Goal: Task Accomplishment & Management: Manage account settings

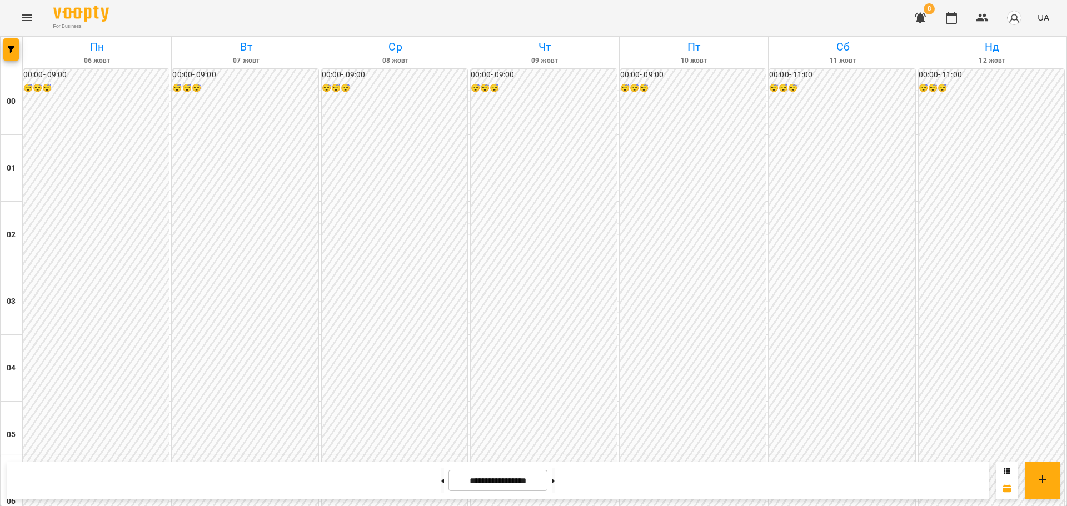
scroll to position [990, 0]
click at [983, 19] on icon "button" at bounding box center [983, 18] width 12 height 8
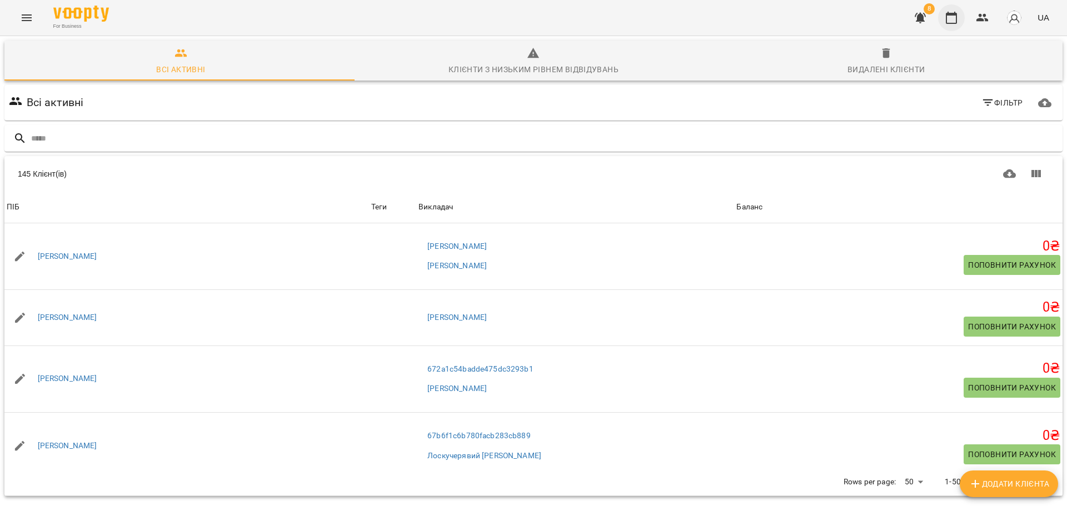
click at [962, 18] on button "button" at bounding box center [951, 17] width 27 height 27
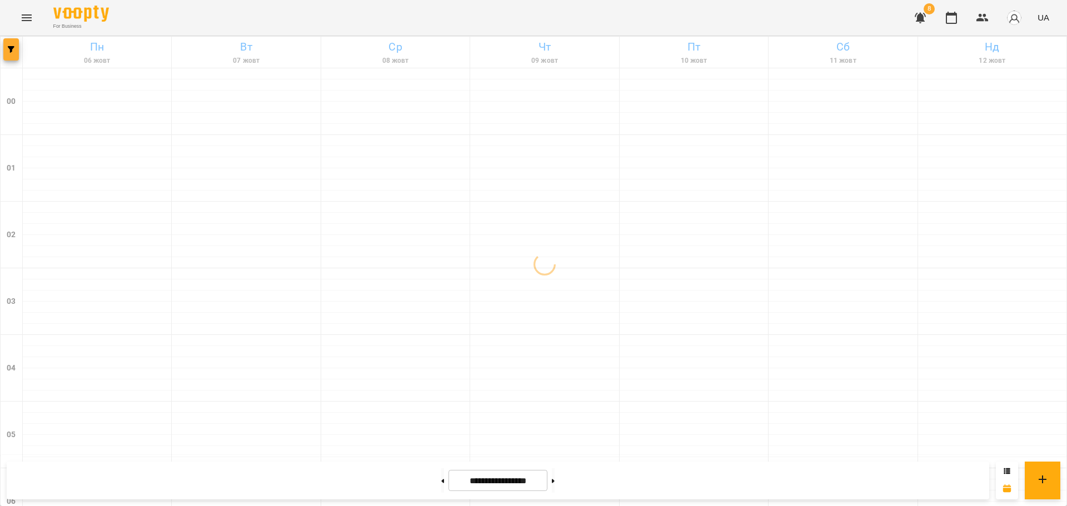
click at [10, 56] on button "button" at bounding box center [11, 49] width 16 height 22
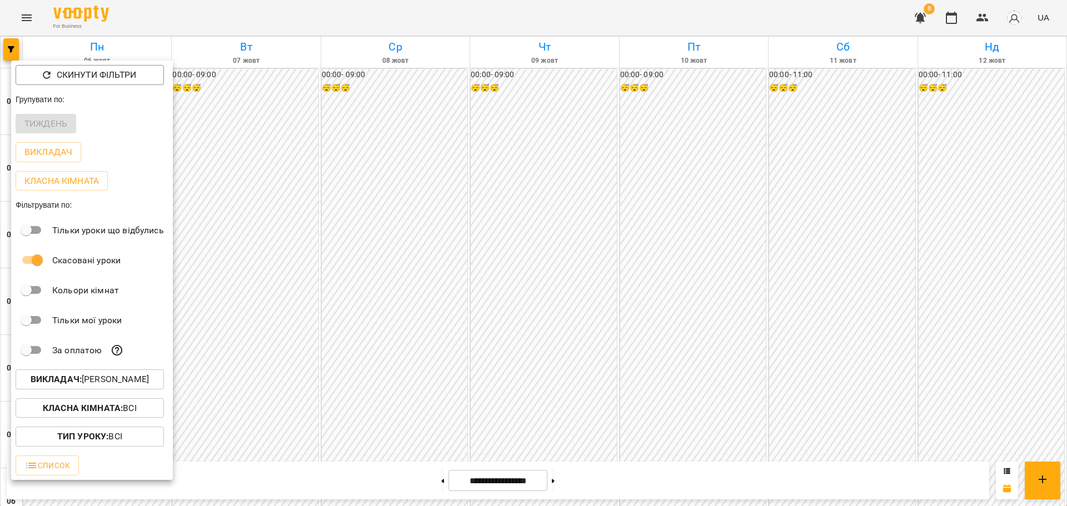
click at [142, 382] on p "Викладач : [PERSON_NAME]" at bounding box center [90, 379] width 118 height 13
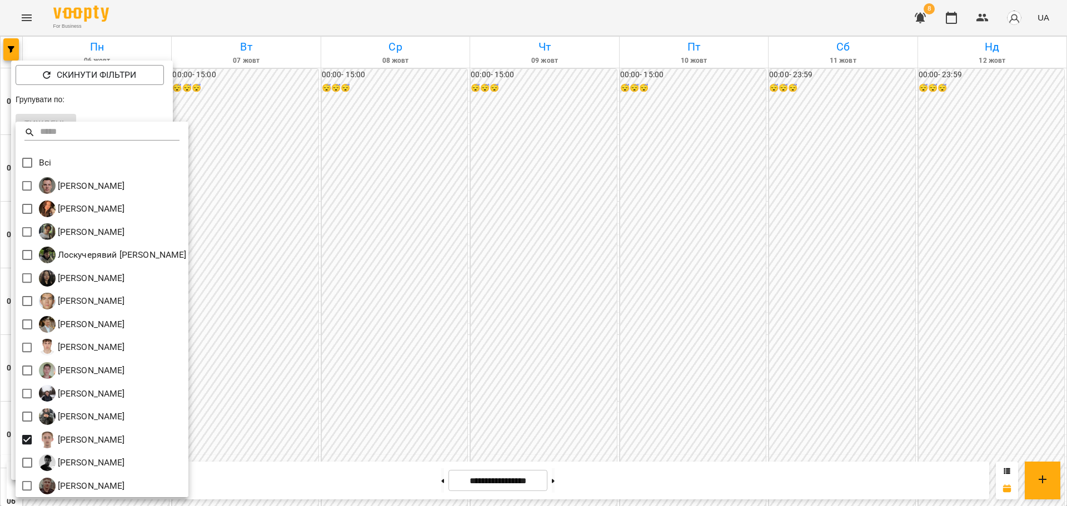
click at [451, 366] on div at bounding box center [533, 253] width 1067 height 506
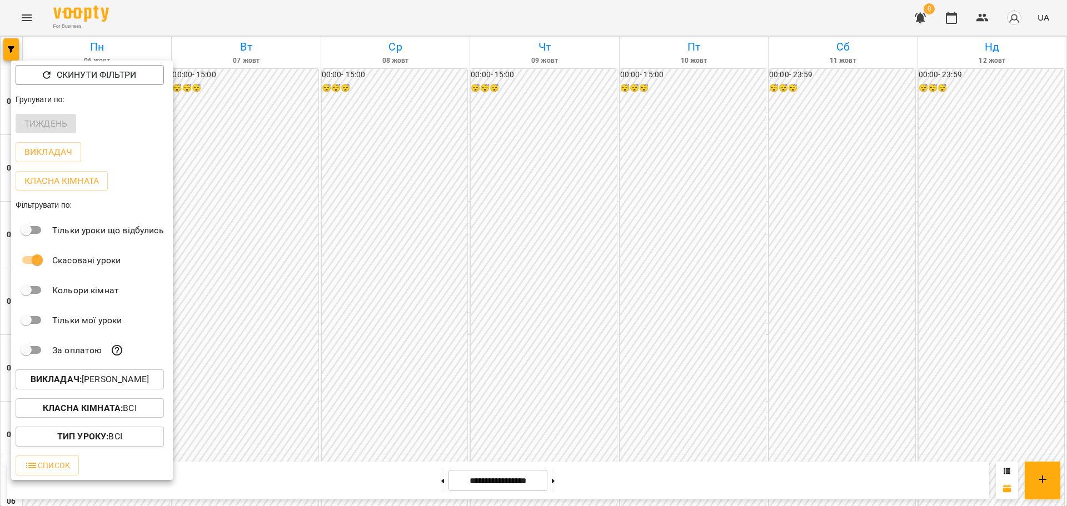
click at [541, 364] on div at bounding box center [533, 253] width 1067 height 506
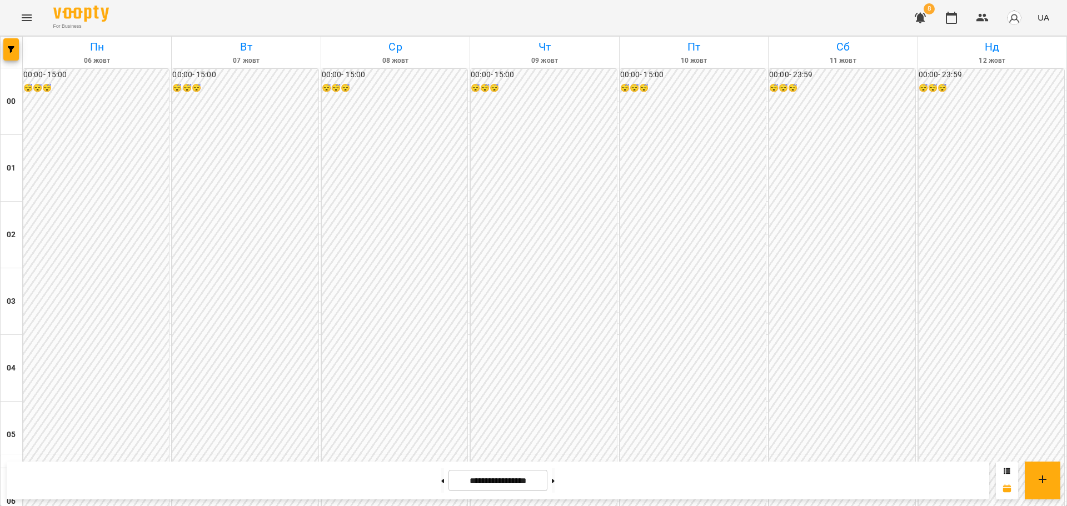
scroll to position [945, 0]
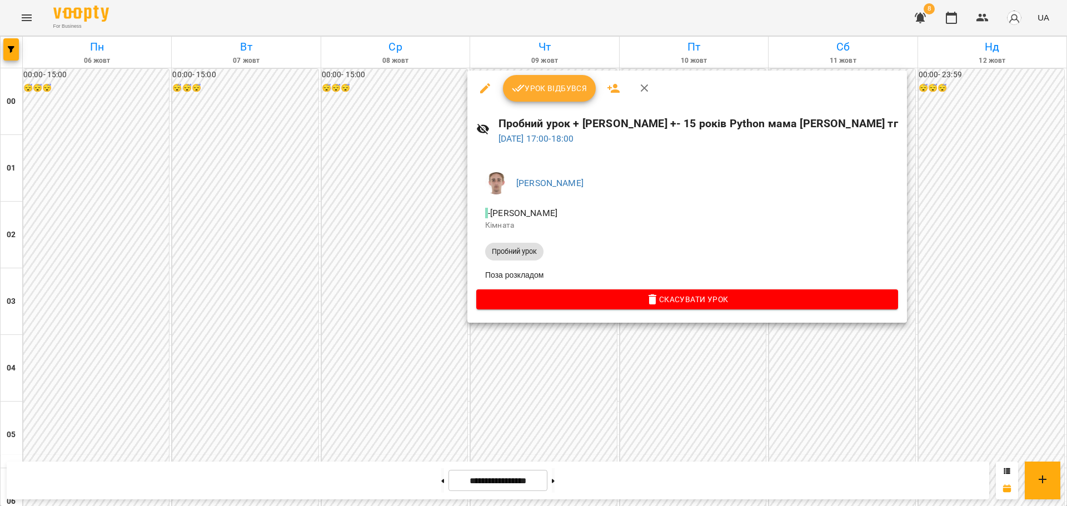
click at [520, 353] on div at bounding box center [533, 253] width 1067 height 506
